Goal: Use online tool/utility: Utilize a website feature to perform a specific function

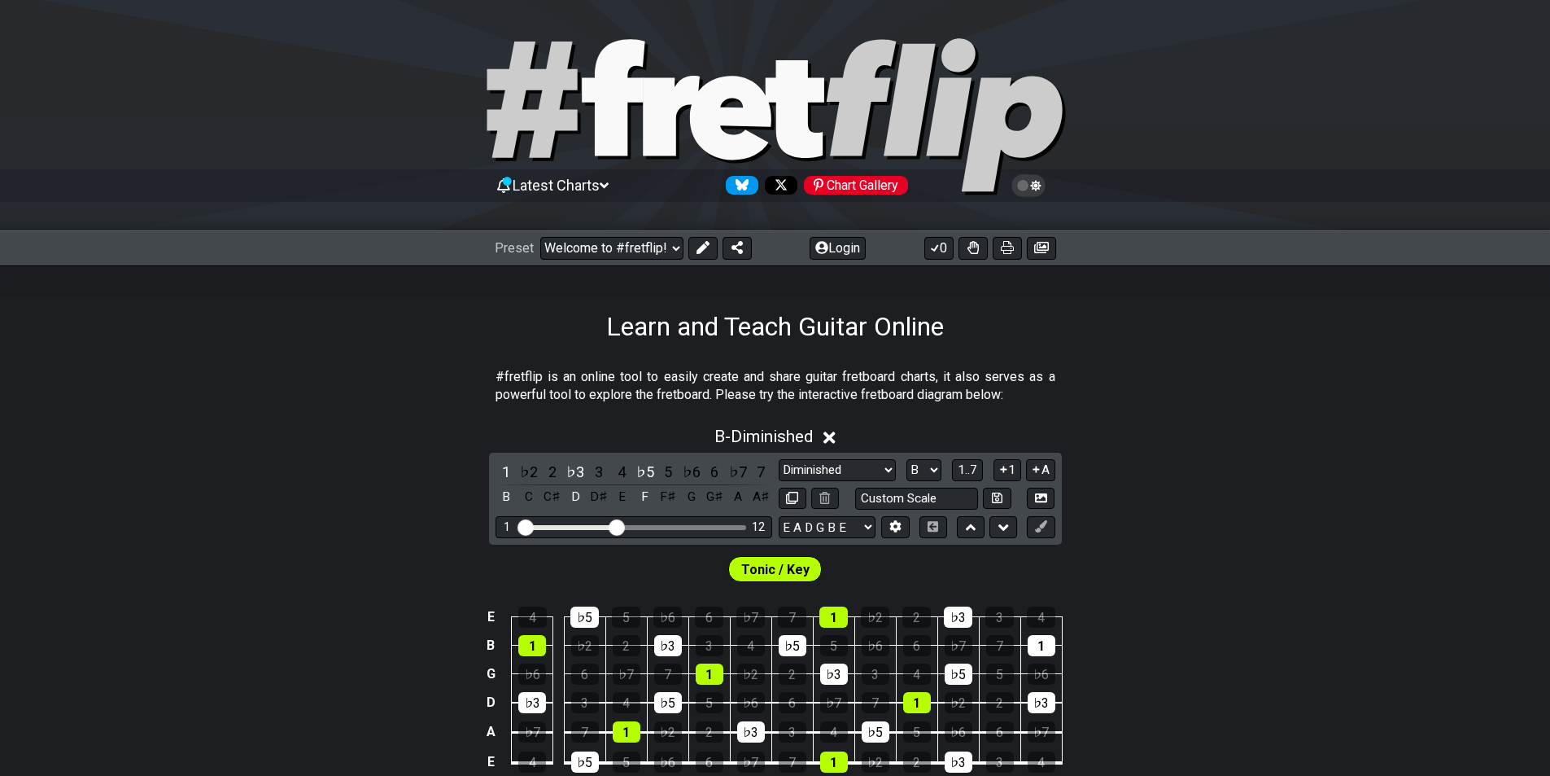
select select "/welcome"
select select "Diminished"
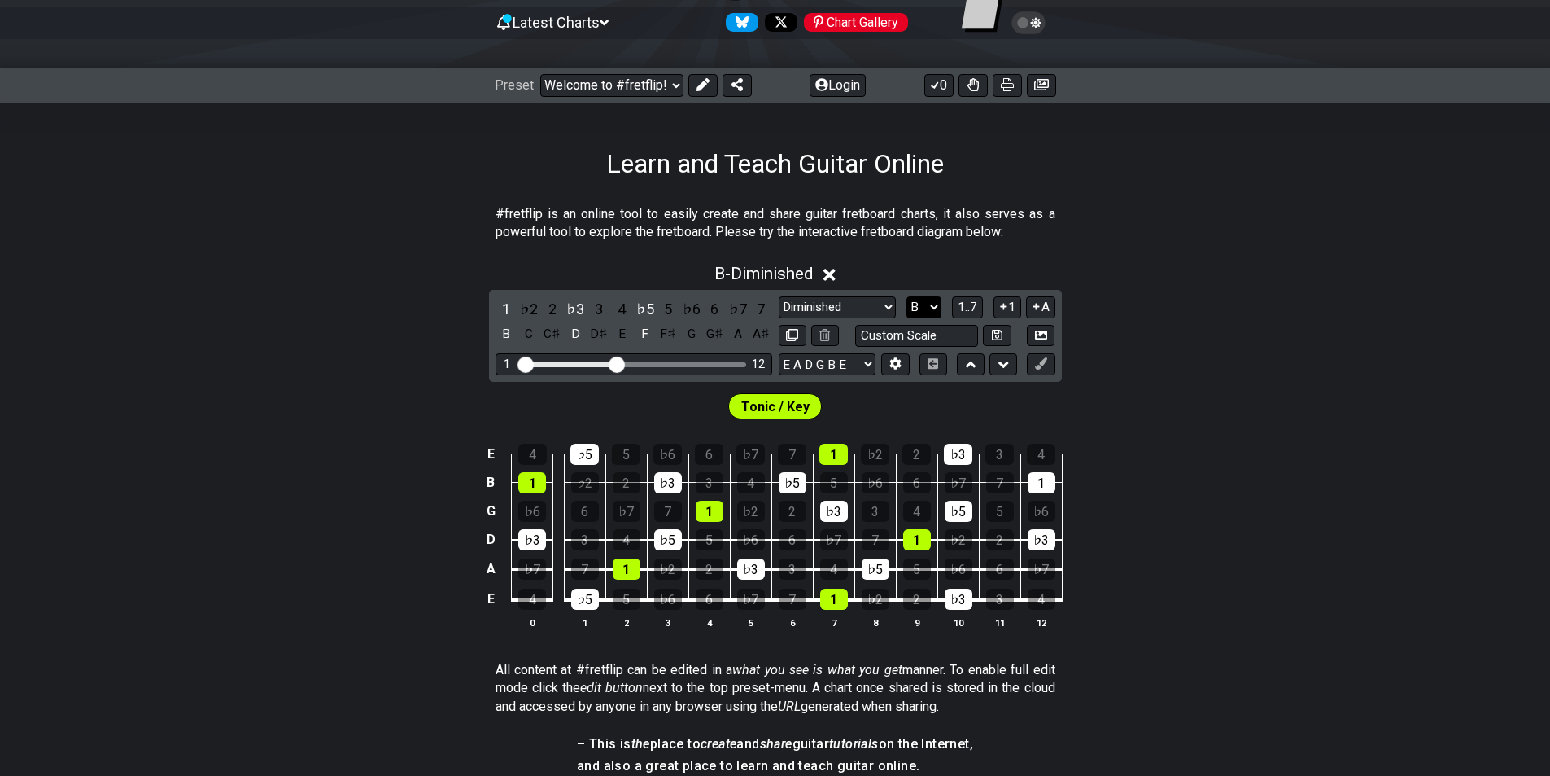
click at [926, 304] on select "A♭ A A♯ B♭ B C C♯ D♭ D D♯ E♭ E F F♯ G♭ G G♯" at bounding box center [924, 307] width 35 height 22
select select "E"
click at [907, 296] on select "A♭ A A♯ B♭ B C C♯ D♭ D D♯ E♭ E F F♯ G♭ G G♯" at bounding box center [924, 307] width 35 height 22
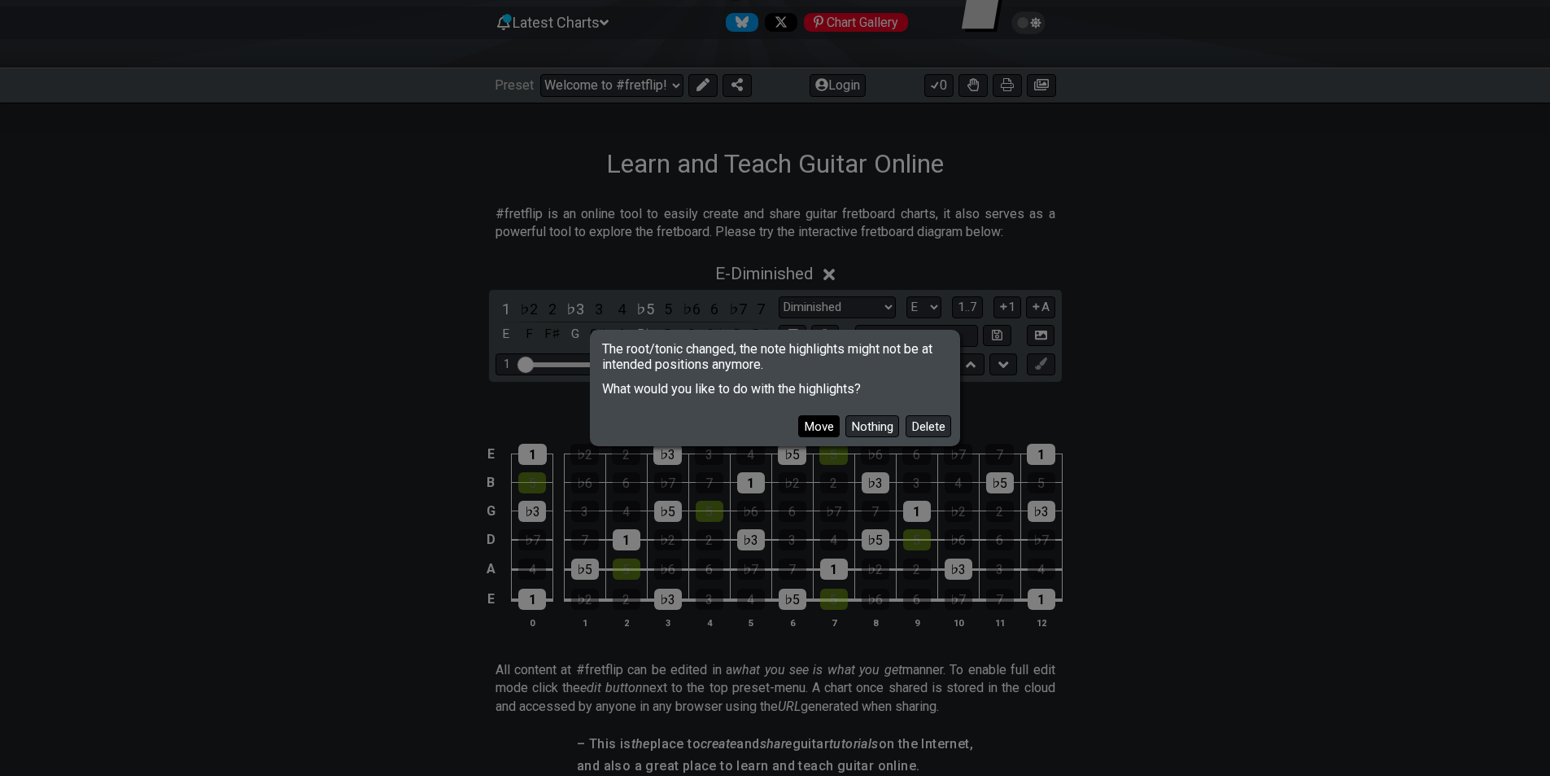
click at [822, 429] on button "Move" at bounding box center [819, 426] width 42 height 22
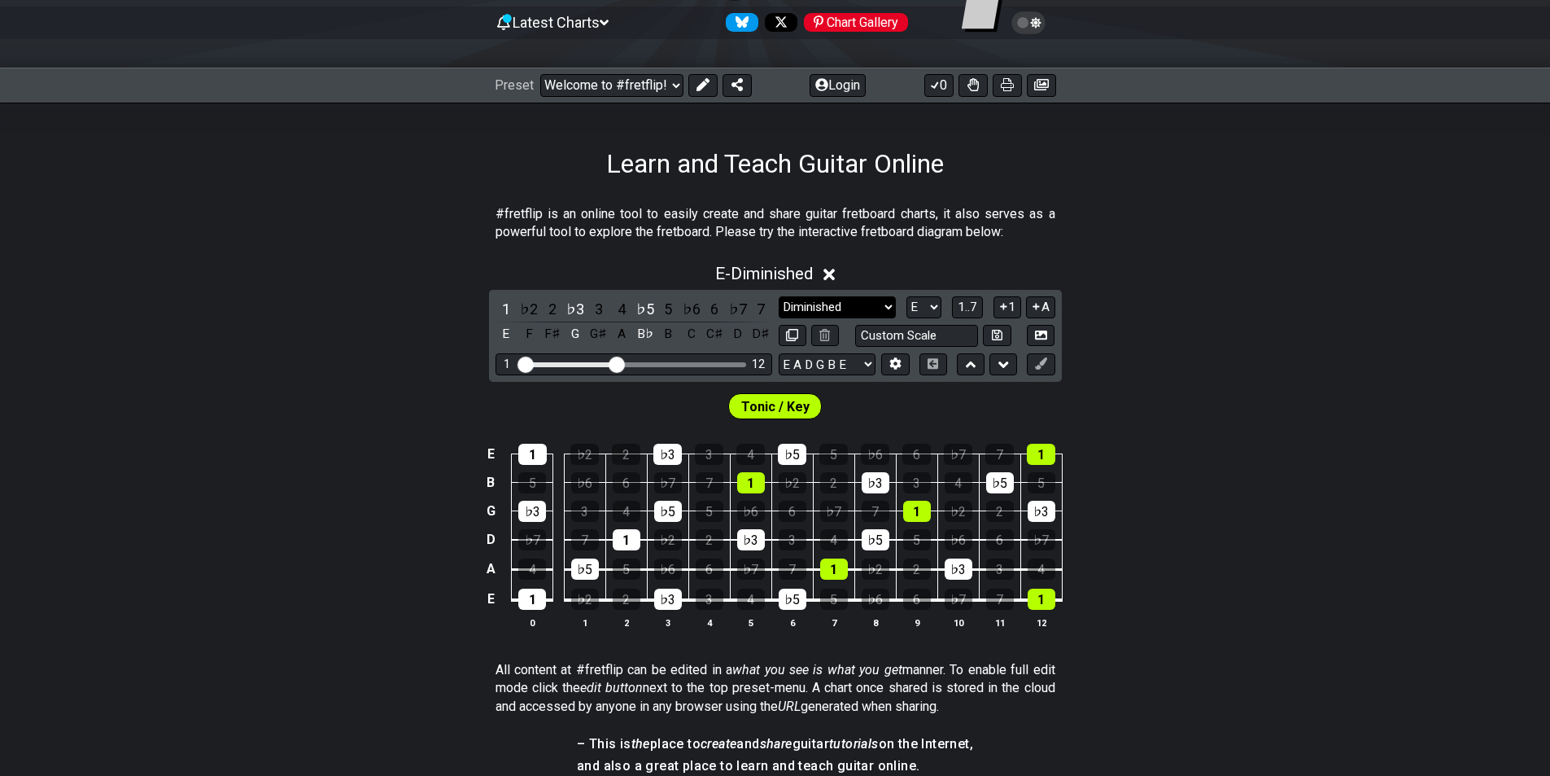
click at [866, 304] on select "Minor Pentatonic Click to edit Minor Pentatonic Major Pentatonic Minor Blues Ma…" at bounding box center [837, 307] width 117 height 22
click at [779, 296] on select "Minor Pentatonic Click to edit Minor Pentatonic Major Pentatonic Minor Blues Ma…" at bounding box center [837, 307] width 117 height 22
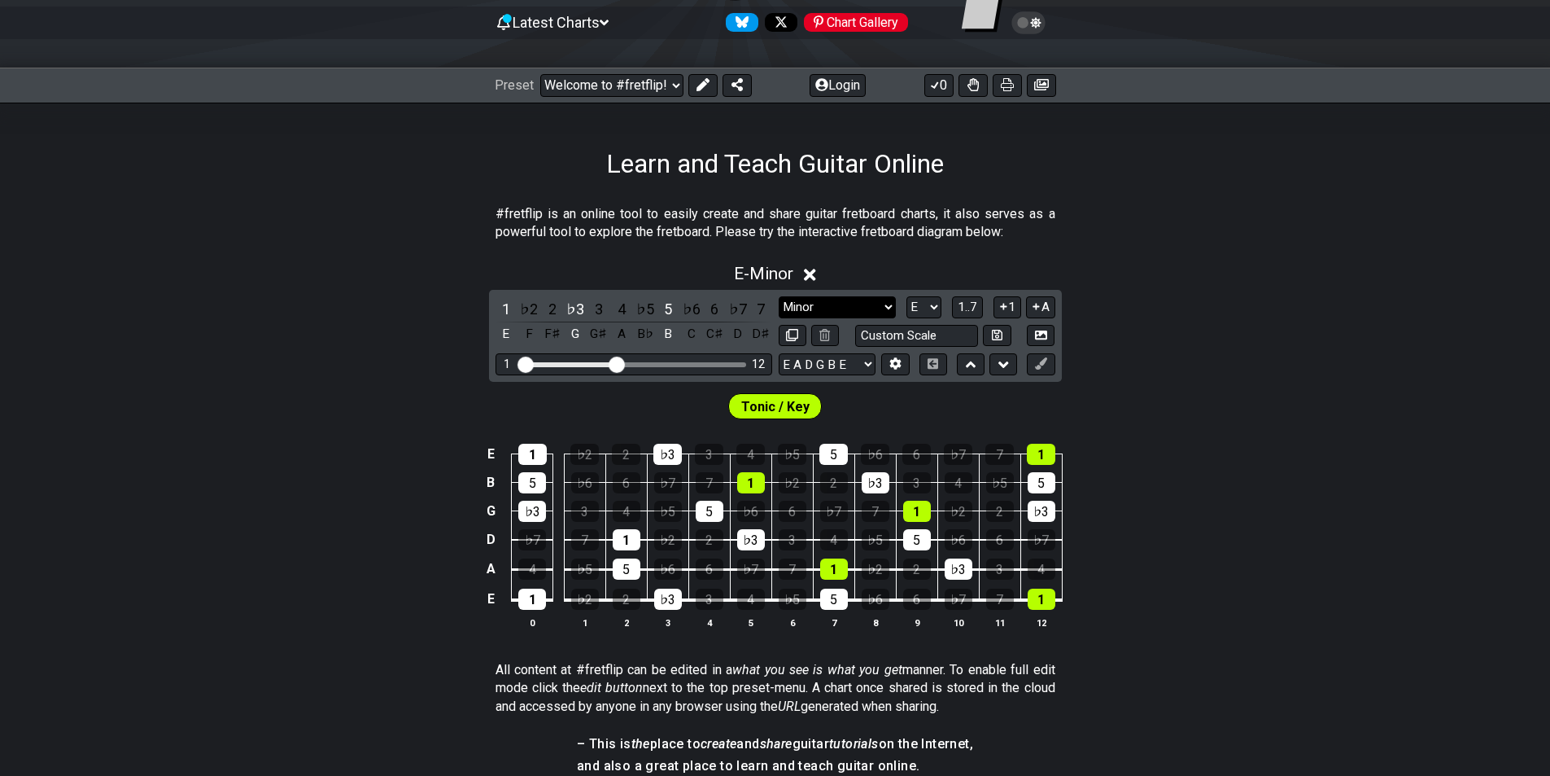
click at [870, 301] on select "Minor Pentatonic Click to edit Minor Pentatonic Major Pentatonic Minor Blues Ma…" at bounding box center [837, 307] width 117 height 22
select select "Minor / Aeolian"
click at [779, 296] on select "Minor Pentatonic Click to edit Minor Pentatonic Major Pentatonic Minor Blues Ma…" at bounding box center [837, 307] width 117 height 22
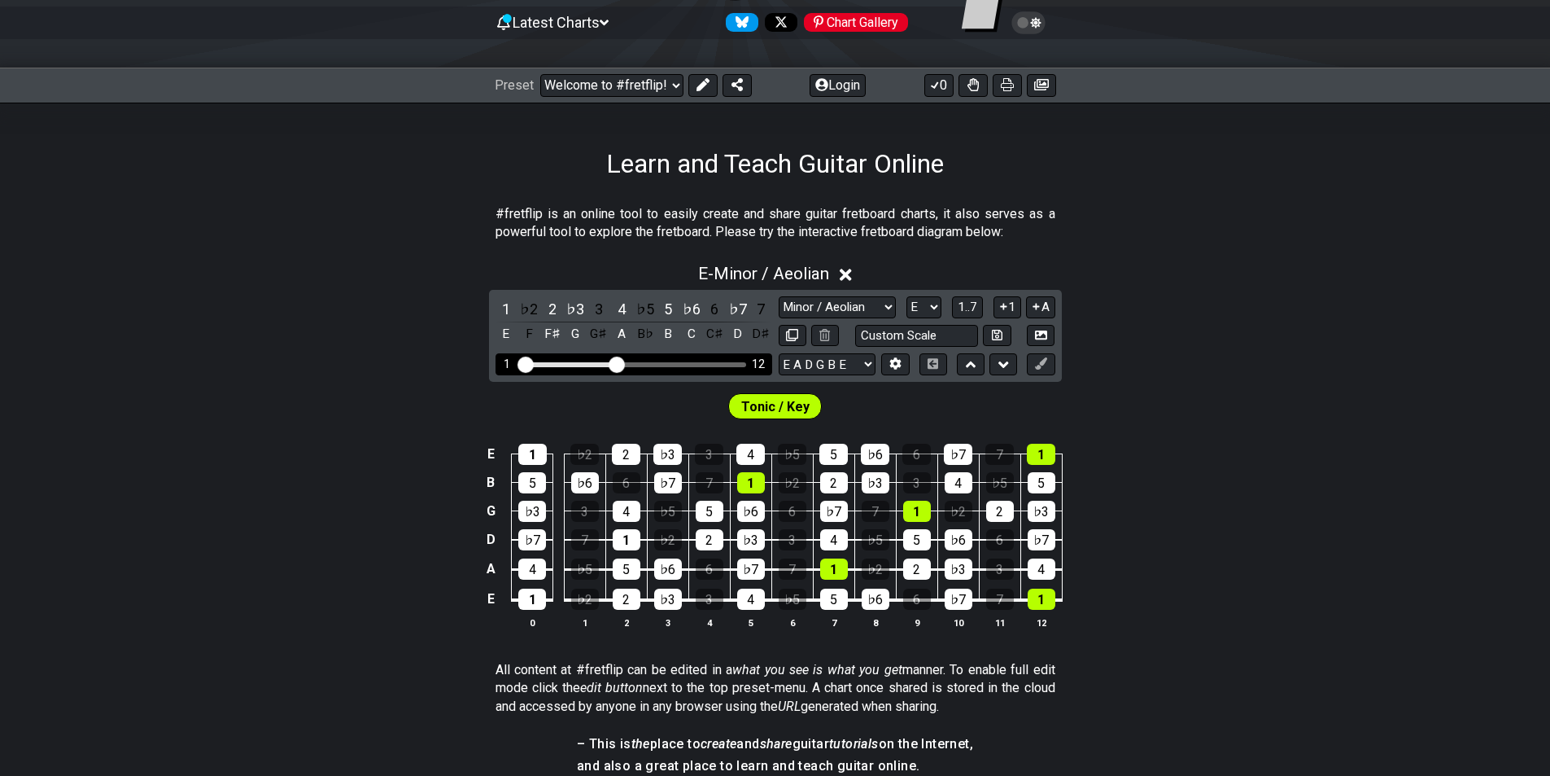
drag, startPoint x: 614, startPoint y: 361, endPoint x: 627, endPoint y: 357, distance: 14.2
click at [627, 357] on div "1 12" at bounding box center [634, 364] width 277 height 22
drag, startPoint x: 619, startPoint y: 362, endPoint x: 643, endPoint y: 364, distance: 24.5
click at [643, 363] on input "Visible fret range" at bounding box center [633, 363] width 231 height 0
